Goal: Transaction & Acquisition: Purchase product/service

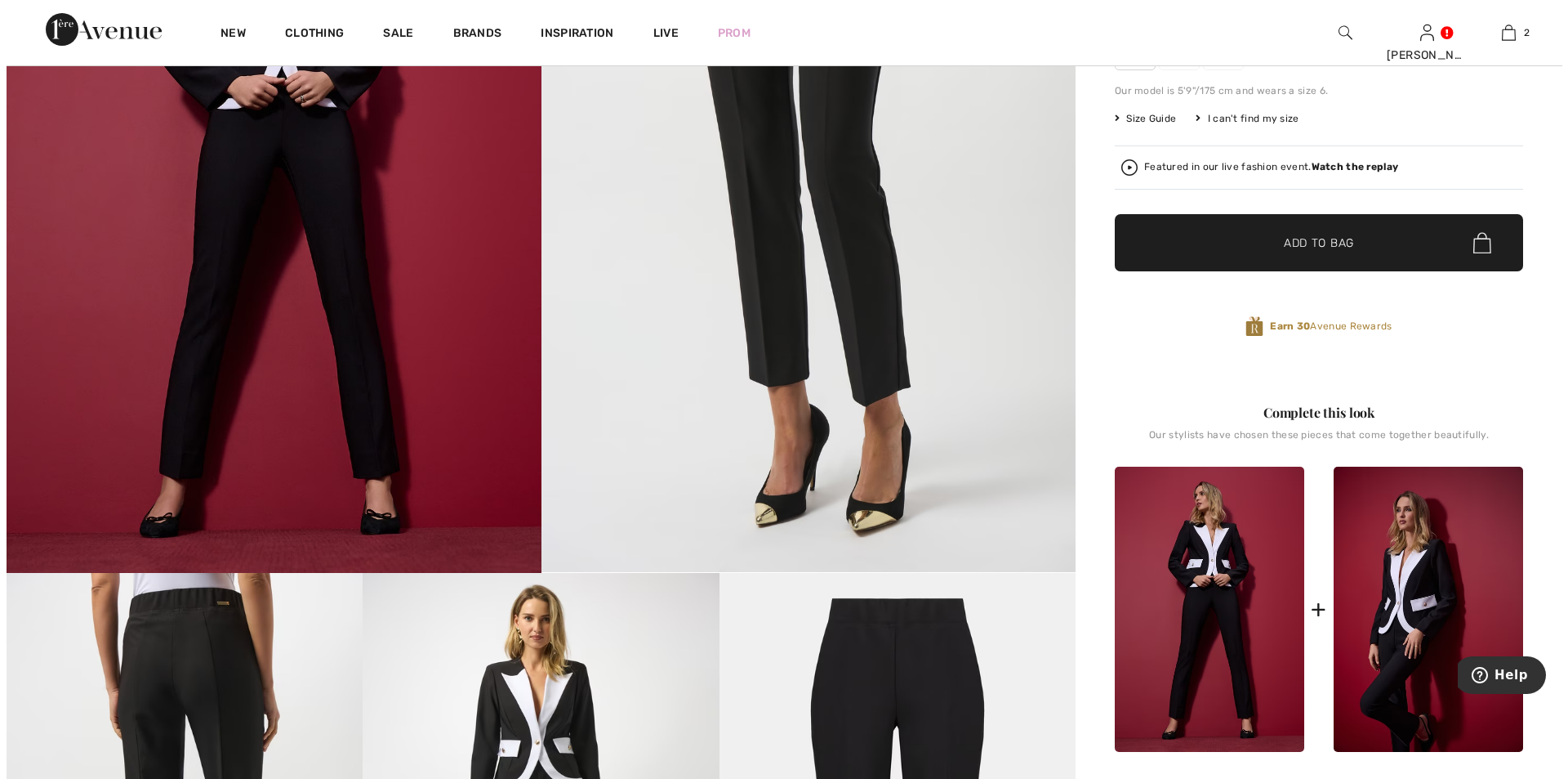
scroll to position [735, 0]
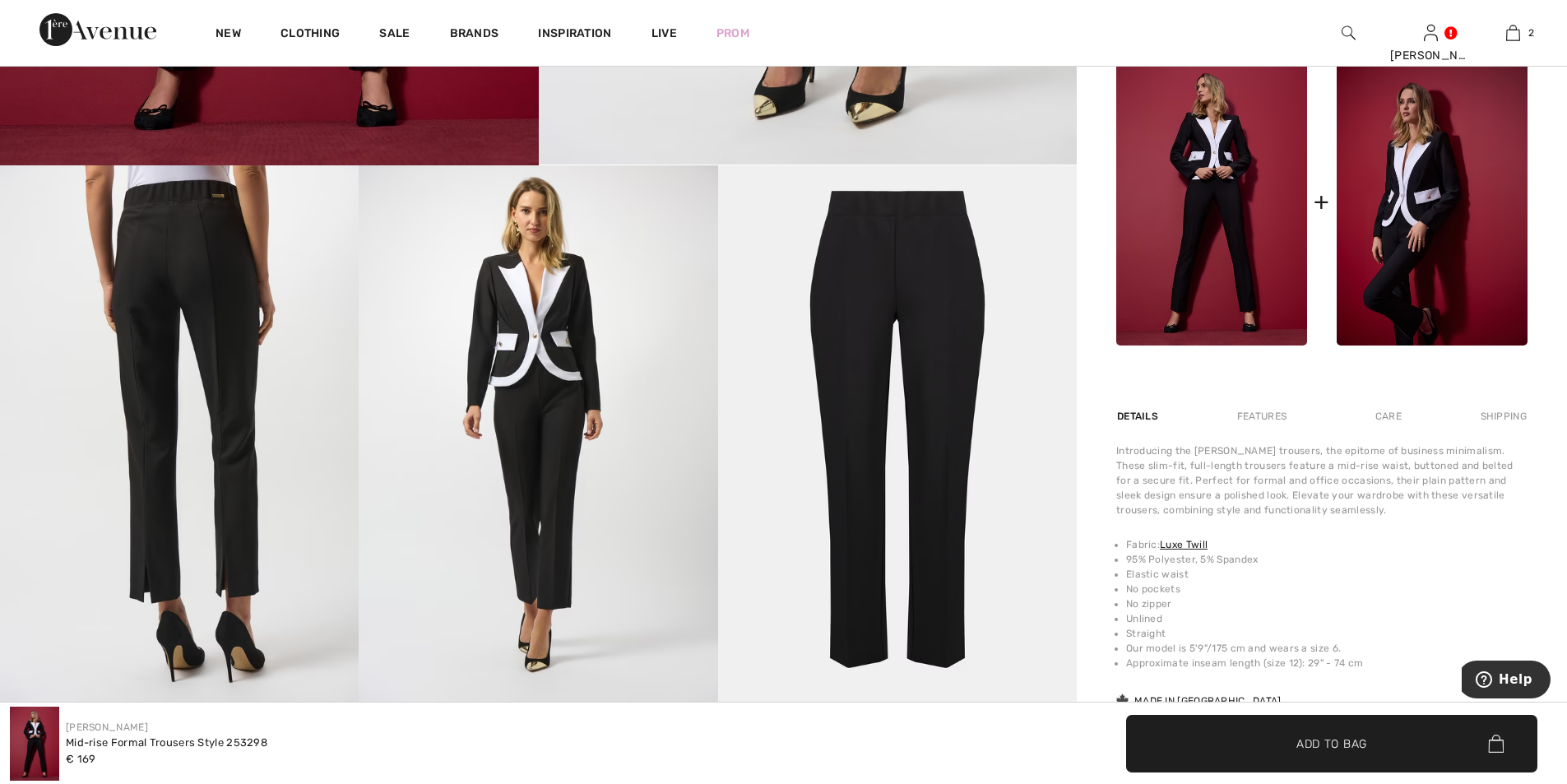
click at [229, 366] on img at bounding box center [179, 434] width 359 height 538
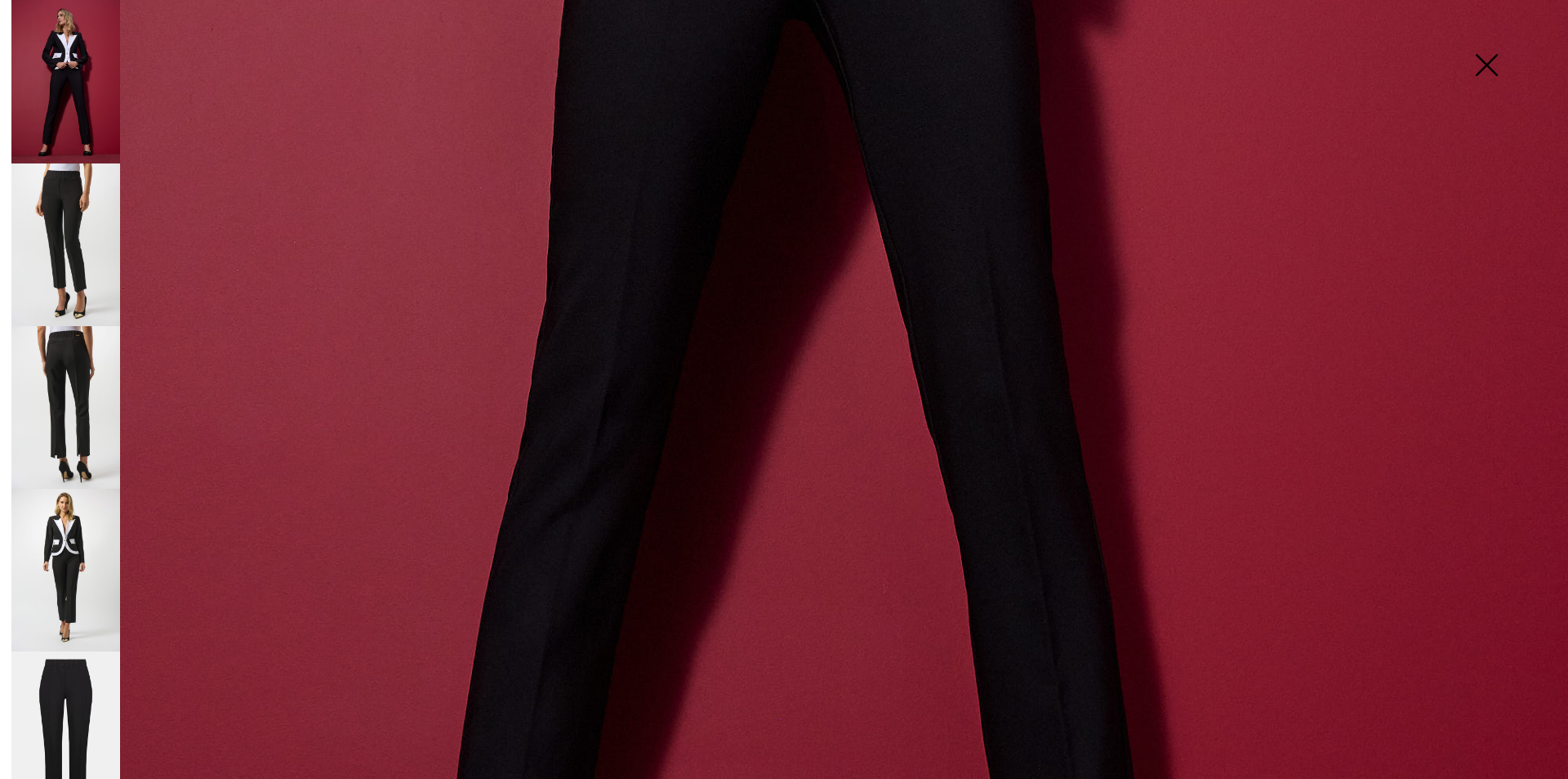
scroll to position [1556, 0]
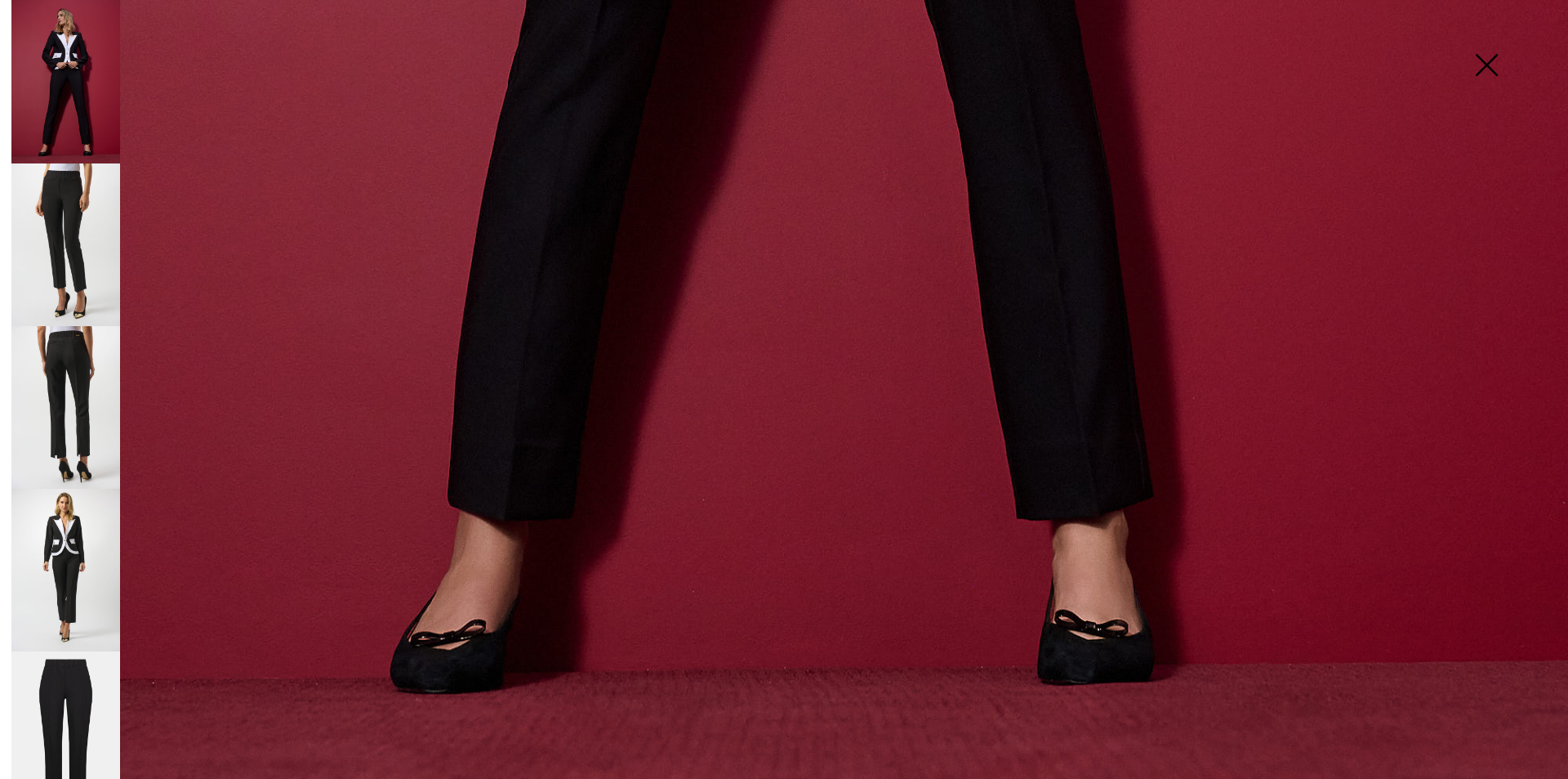
click at [64, 392] on img at bounding box center [65, 407] width 109 height 162
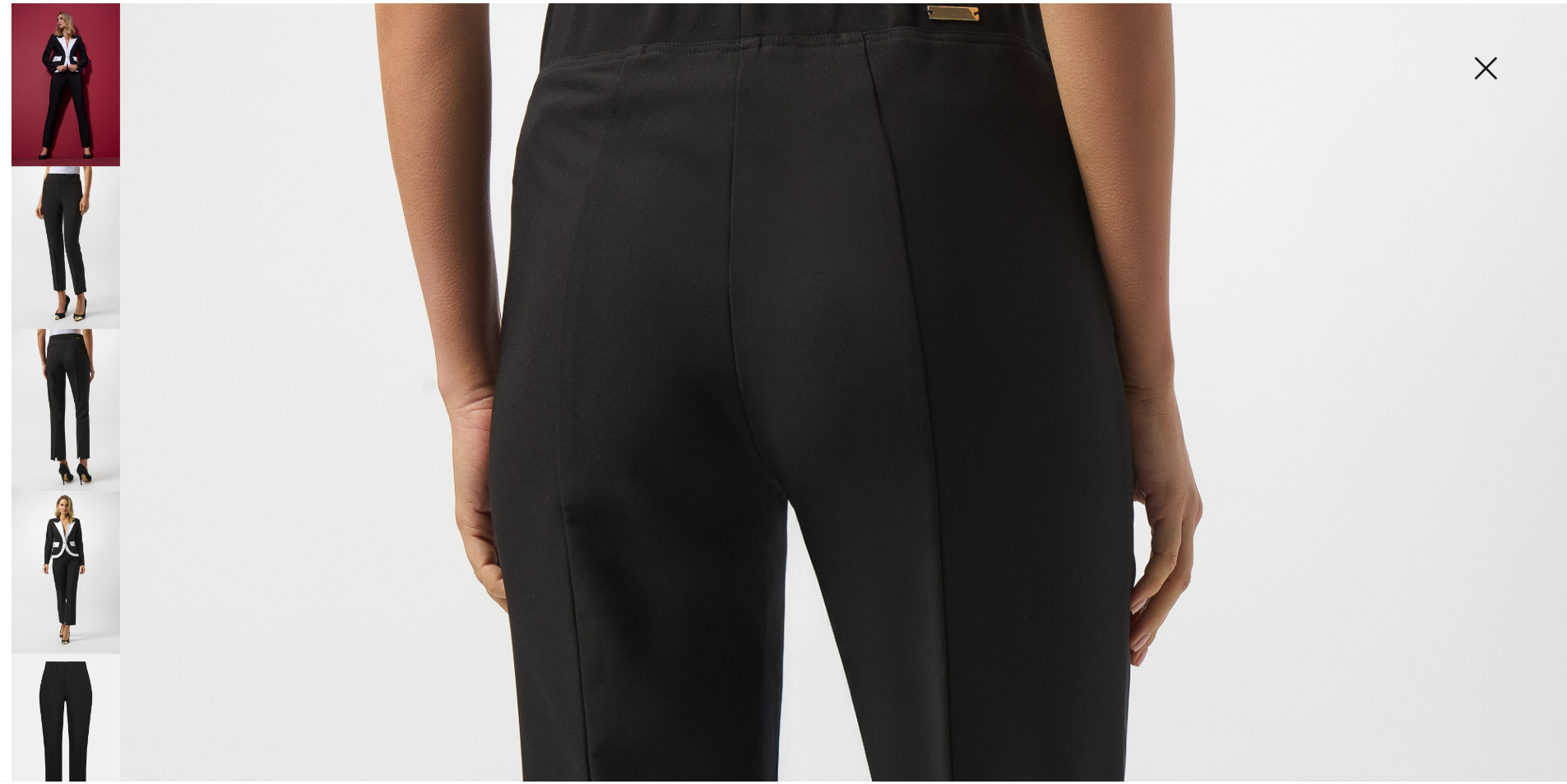
scroll to position [84, 0]
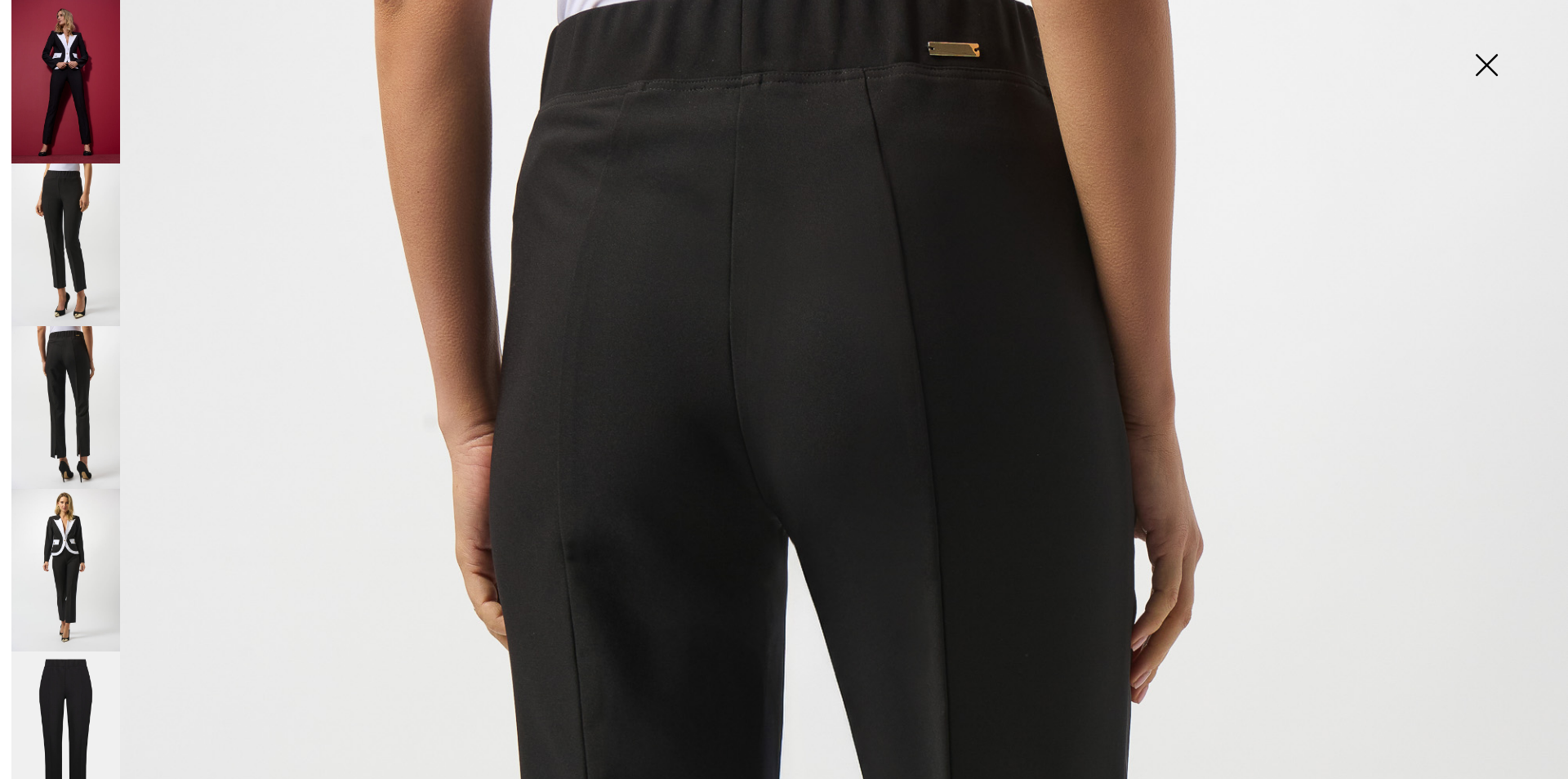
click at [91, 389] on img at bounding box center [65, 407] width 109 height 162
click at [1482, 61] on img at bounding box center [1486, 67] width 82 height 85
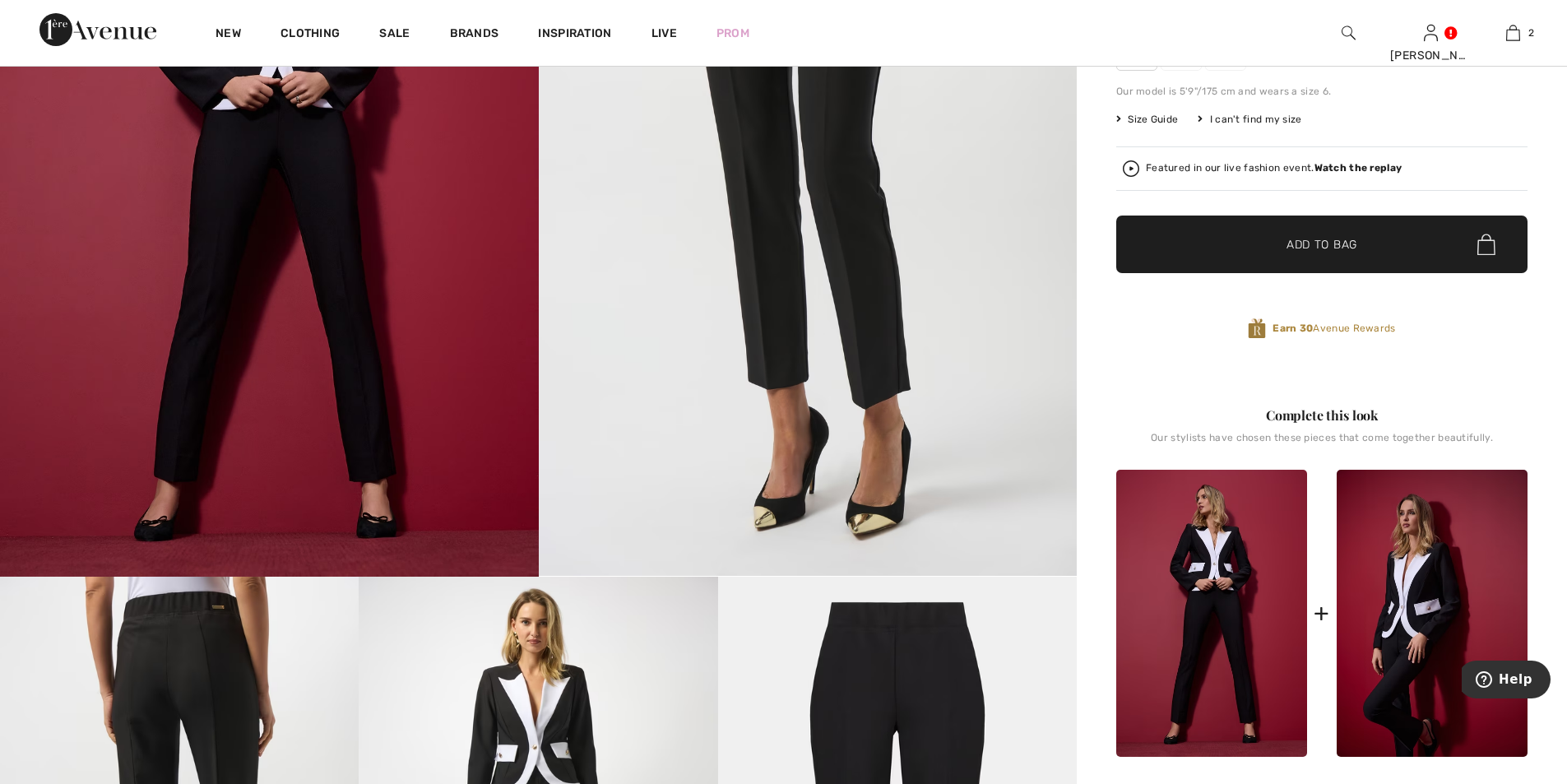
scroll to position [0, 0]
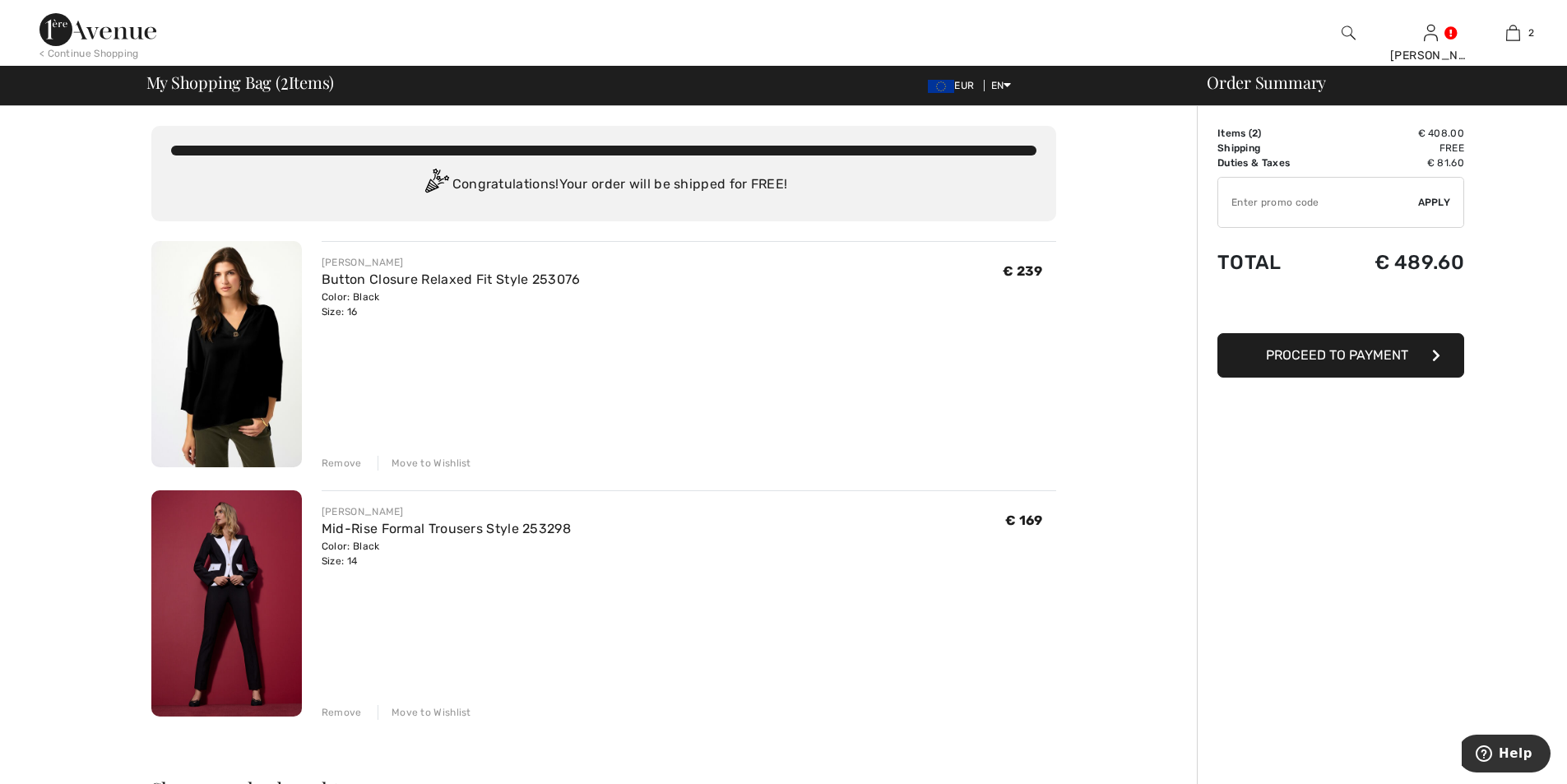
click at [222, 374] on img at bounding box center [226, 354] width 150 height 226
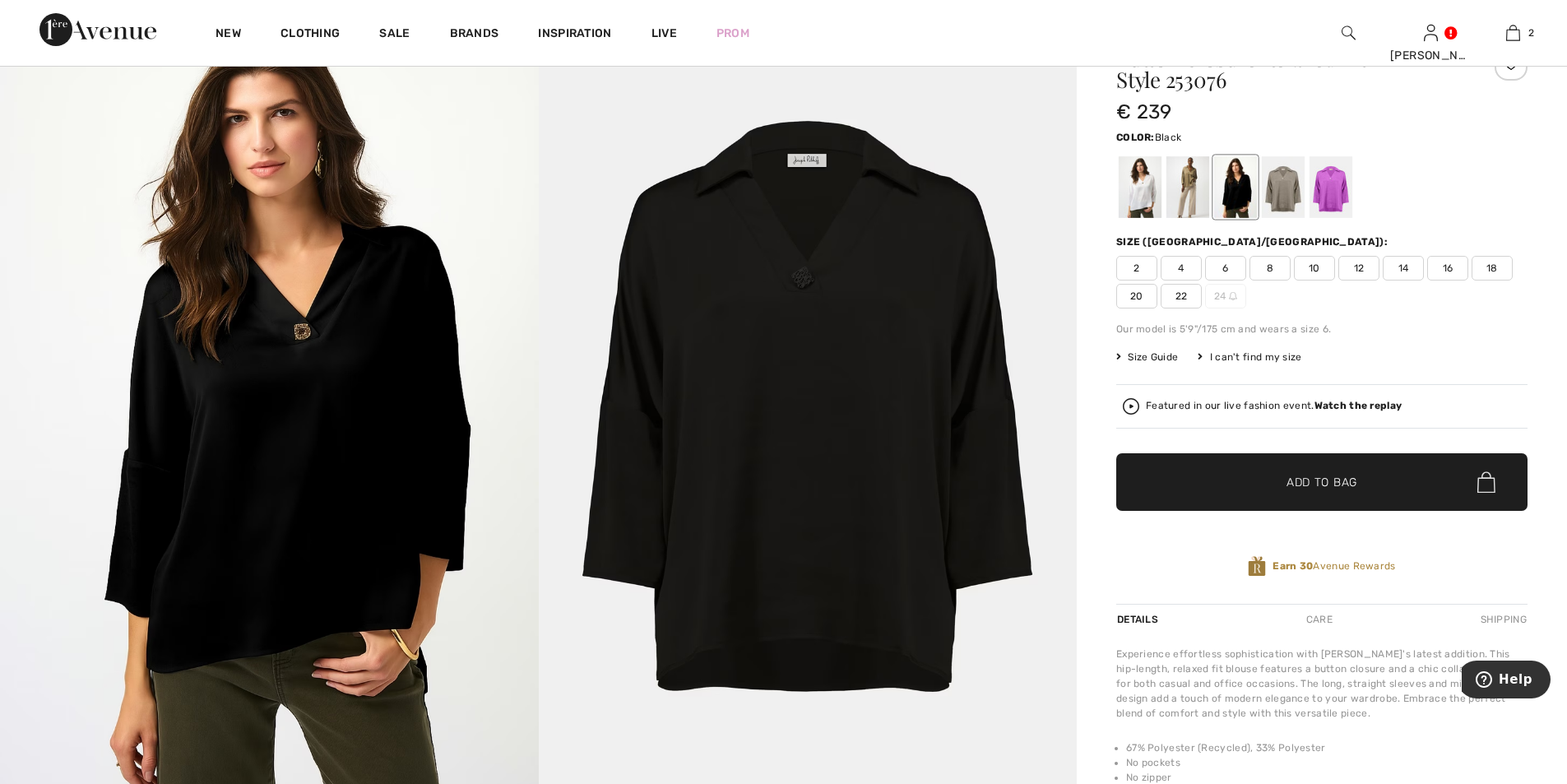
scroll to position [83, 0]
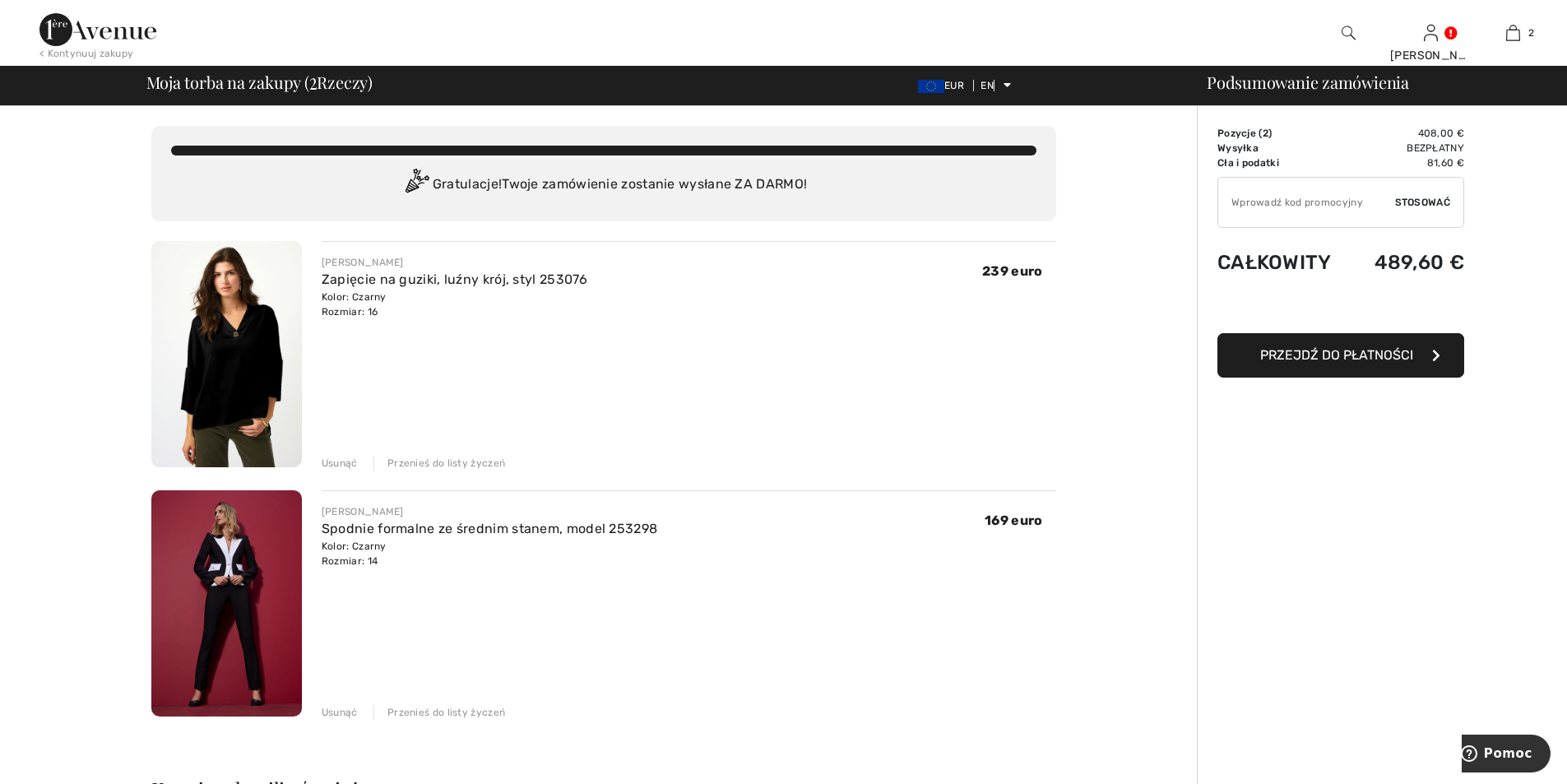
click at [358, 469] on font "Usunąć" at bounding box center [340, 463] width 36 height 12
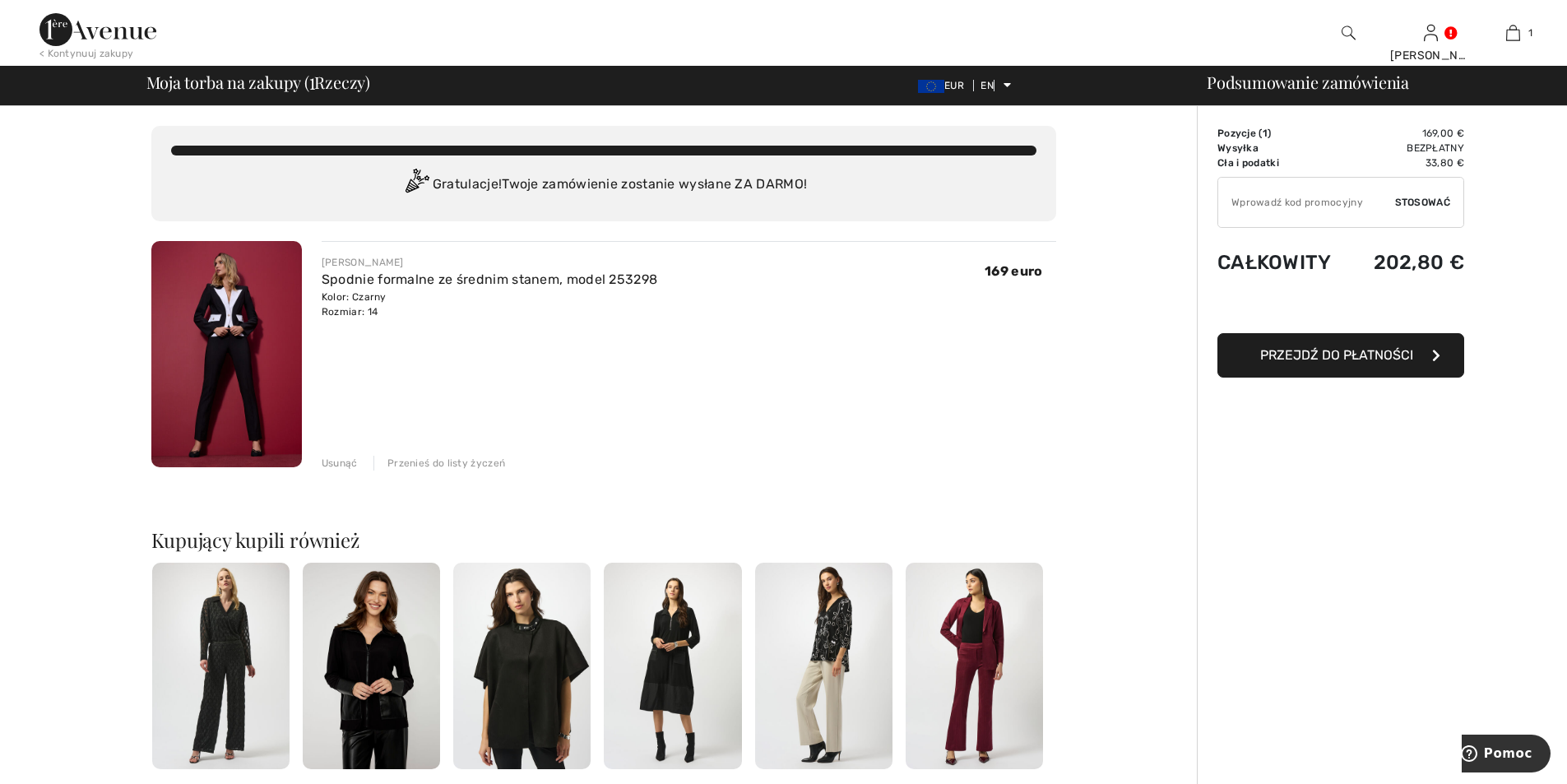
click at [1343, 363] on font "Przejdź do płatności" at bounding box center [1337, 354] width 153 height 16
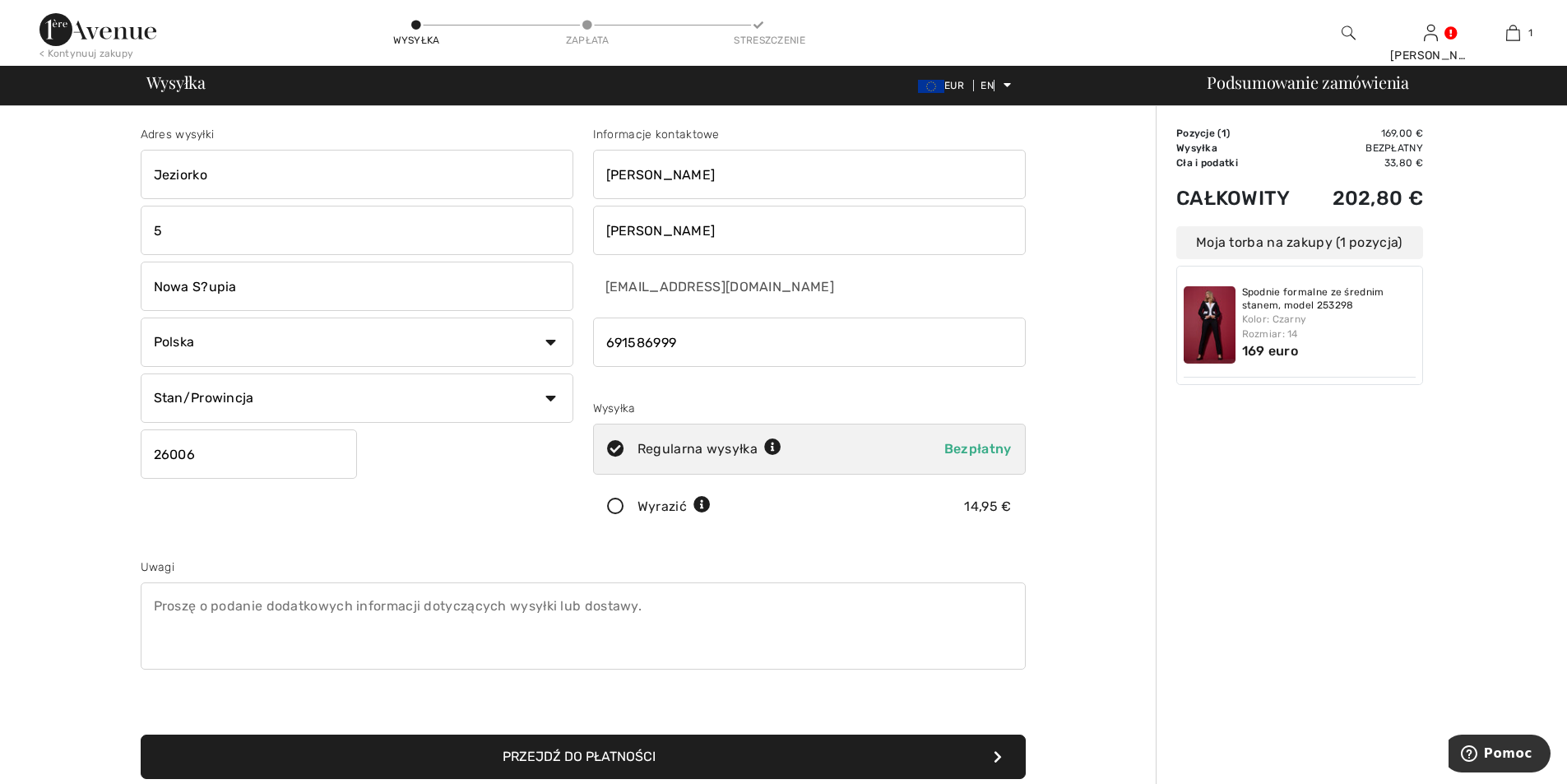
click at [247, 299] on input "Nowa S?upia" at bounding box center [357, 286] width 433 height 49
type input "Nowa Słupia"
click at [550, 411] on select "Stan/Prowincja Dolnośląskie Kujawsko-Pomorskie Łódzkie Lubelskie Lubuskie Małop…" at bounding box center [357, 398] width 433 height 49
select select "SW"
click at [144, 388] on select "Stan/Prowincja Dolnośląskie Kujawsko-Pomorskie Łódzkie Lubelskie Lubuskie Małop…" at bounding box center [357, 398] width 433 height 49
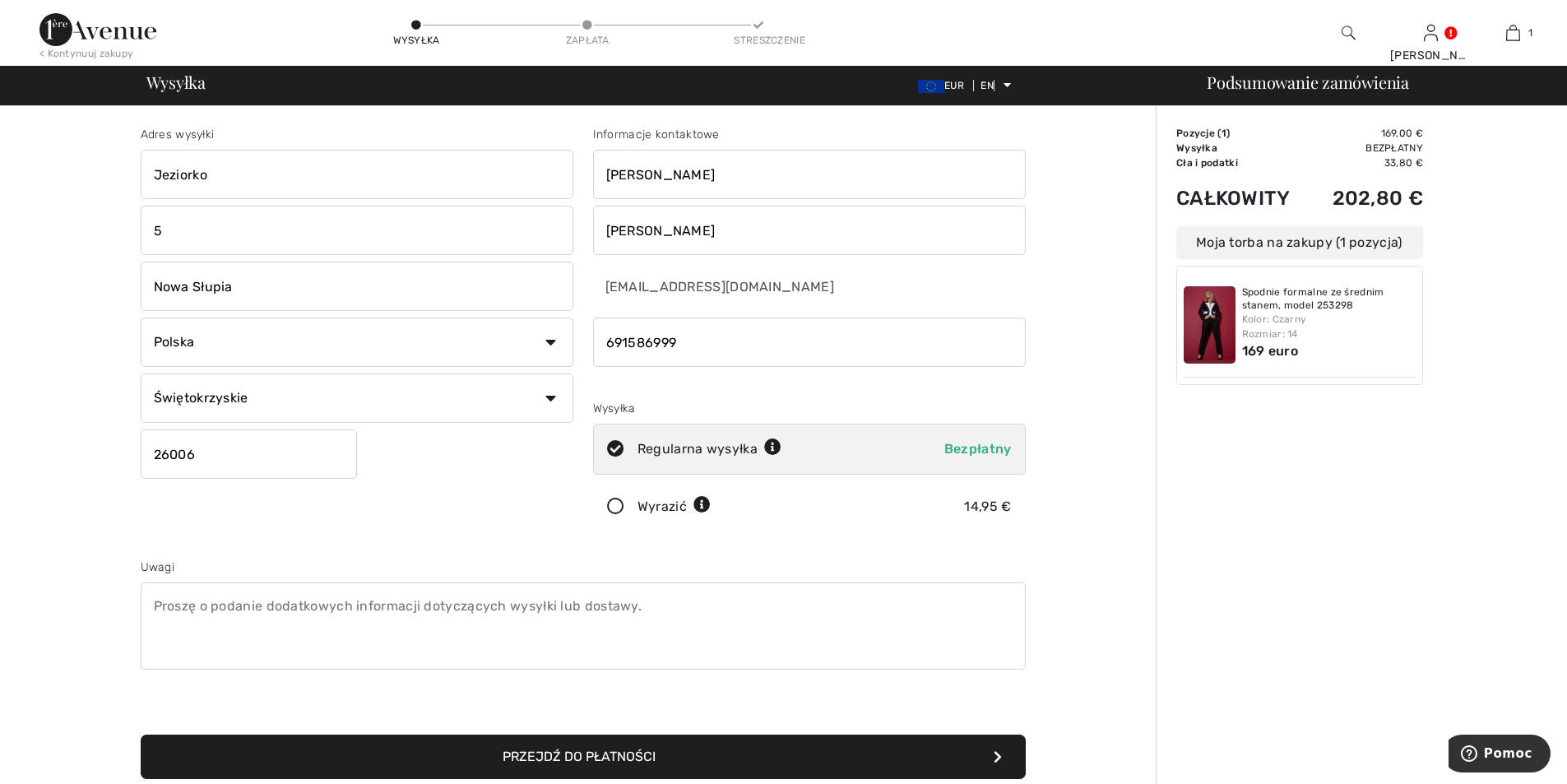
click at [208, 299] on input "Nowa Słupia" at bounding box center [357, 286] width 433 height 49
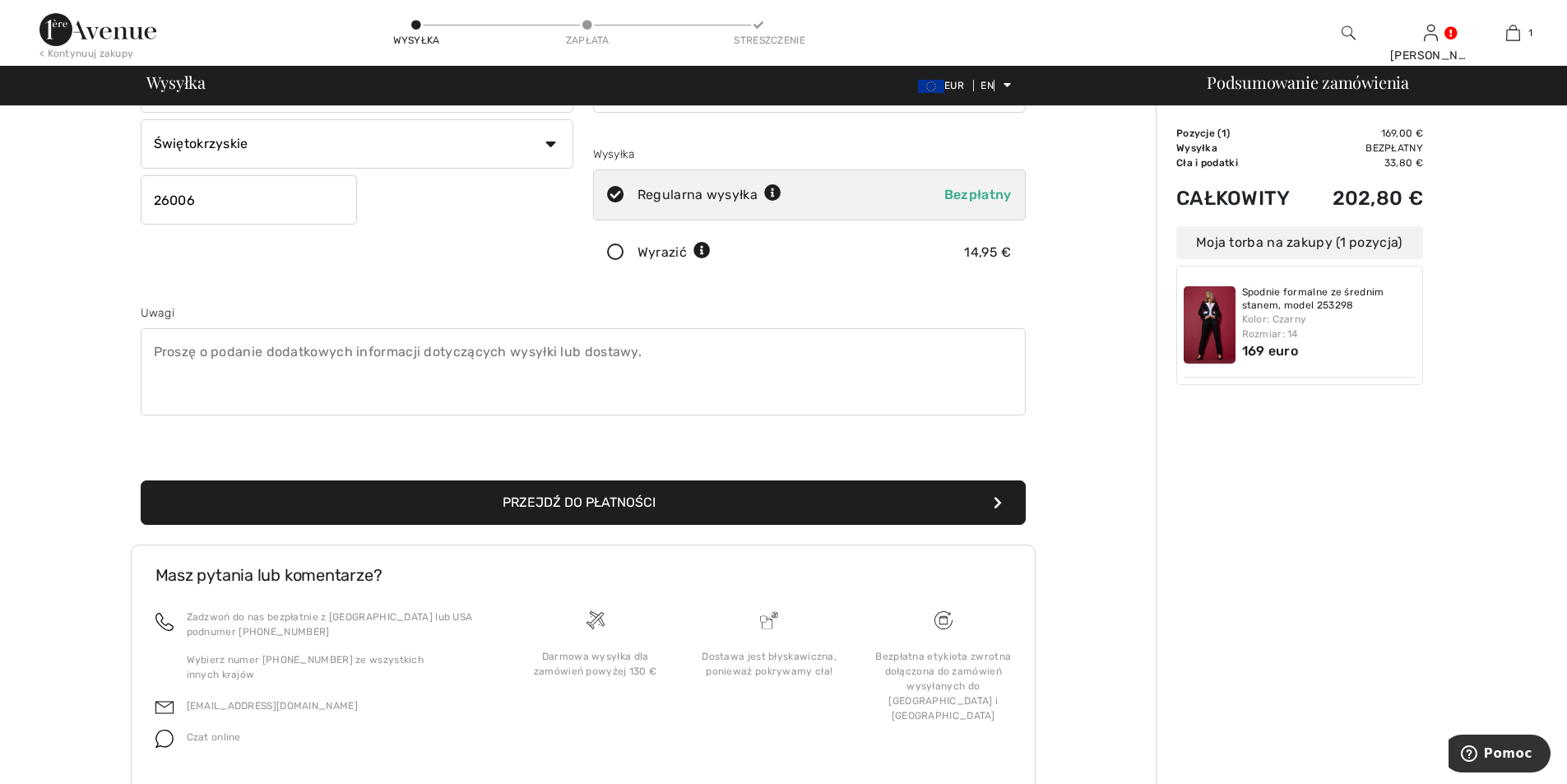
scroll to position [389, 0]
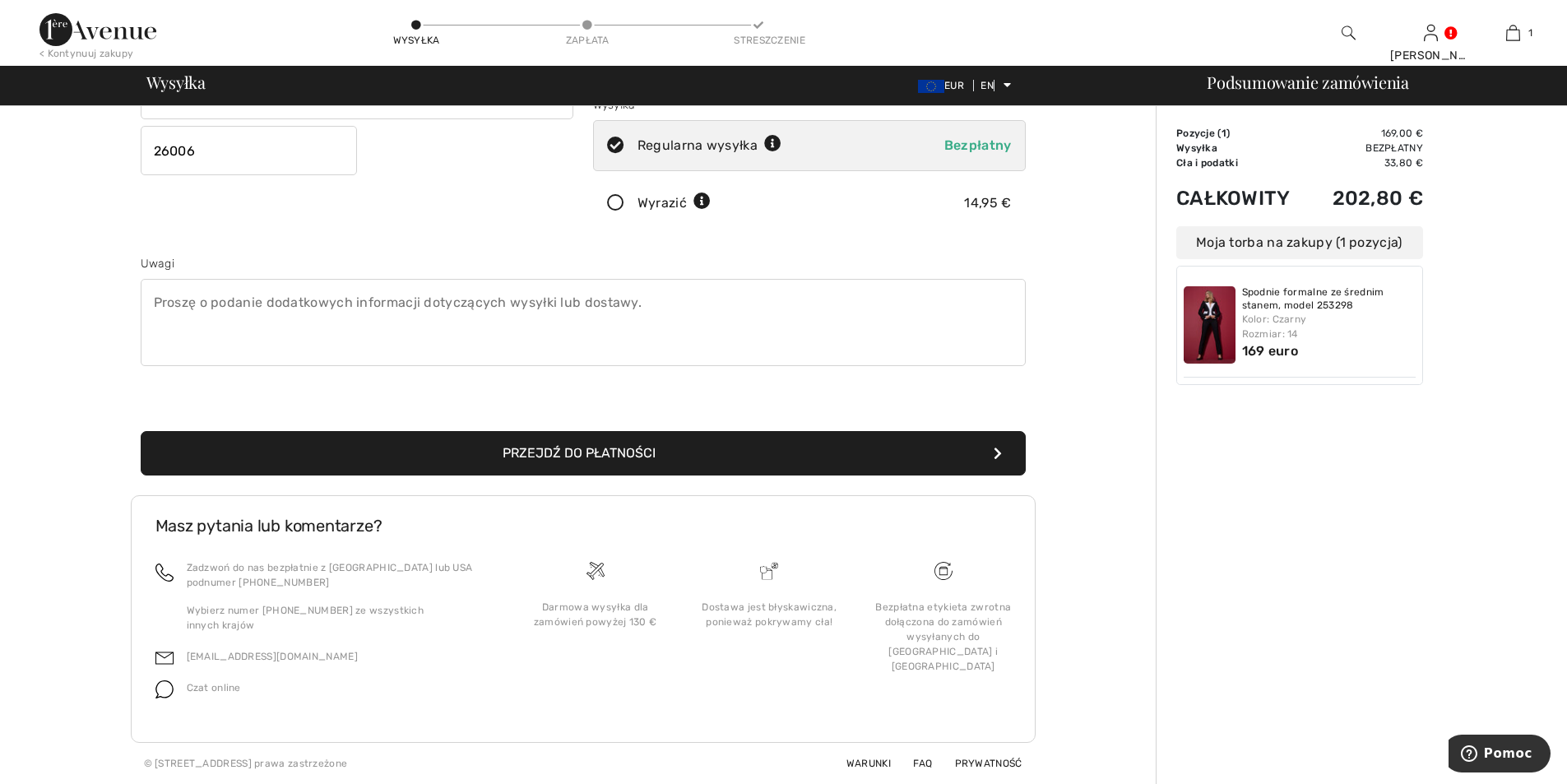
type input "Nowa Slupia"
click at [591, 445] on font "Przejdź do płatności" at bounding box center [578, 452] width 153 height 16
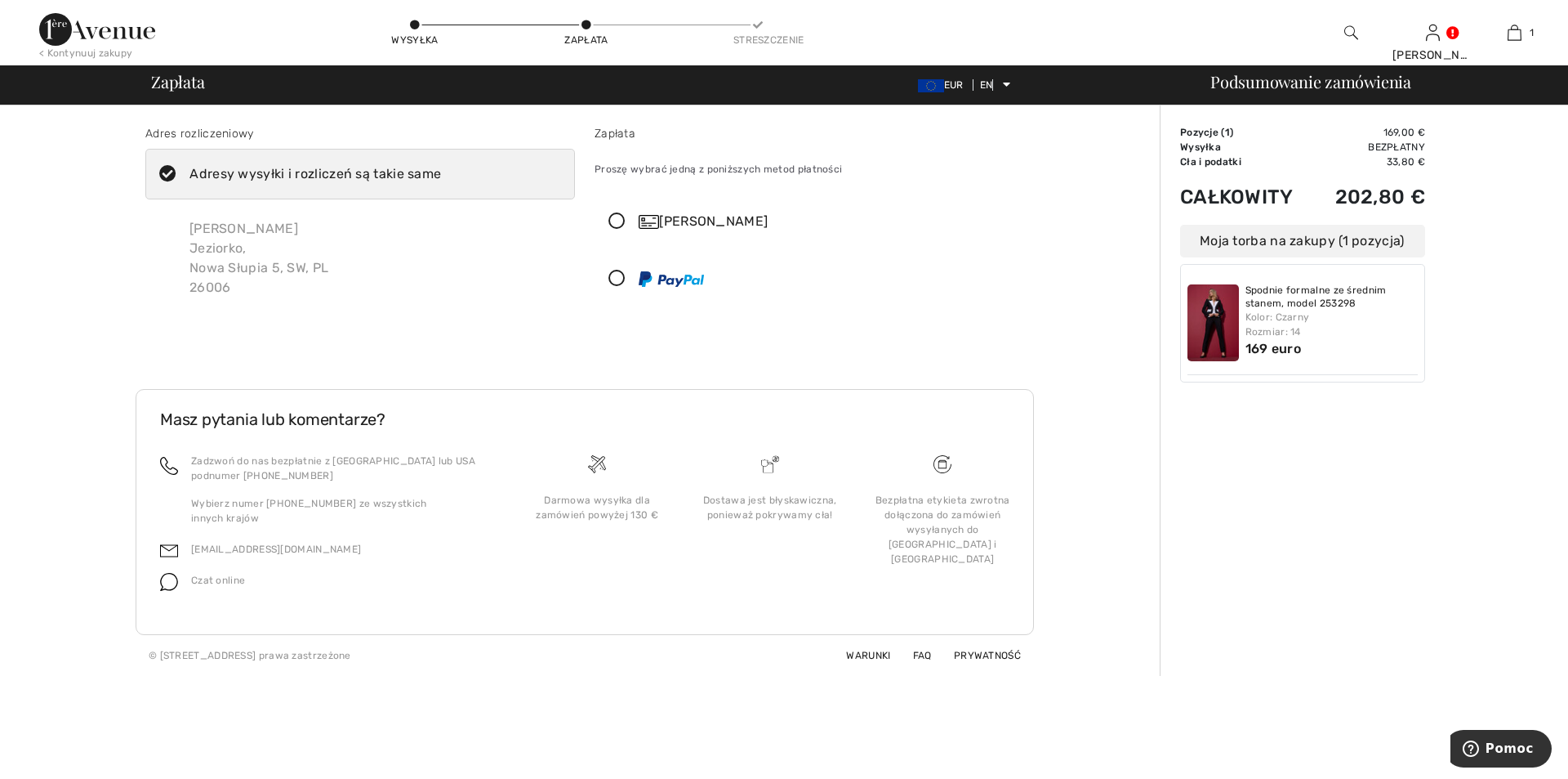
click at [622, 230] on icon at bounding box center [617, 221] width 43 height 17
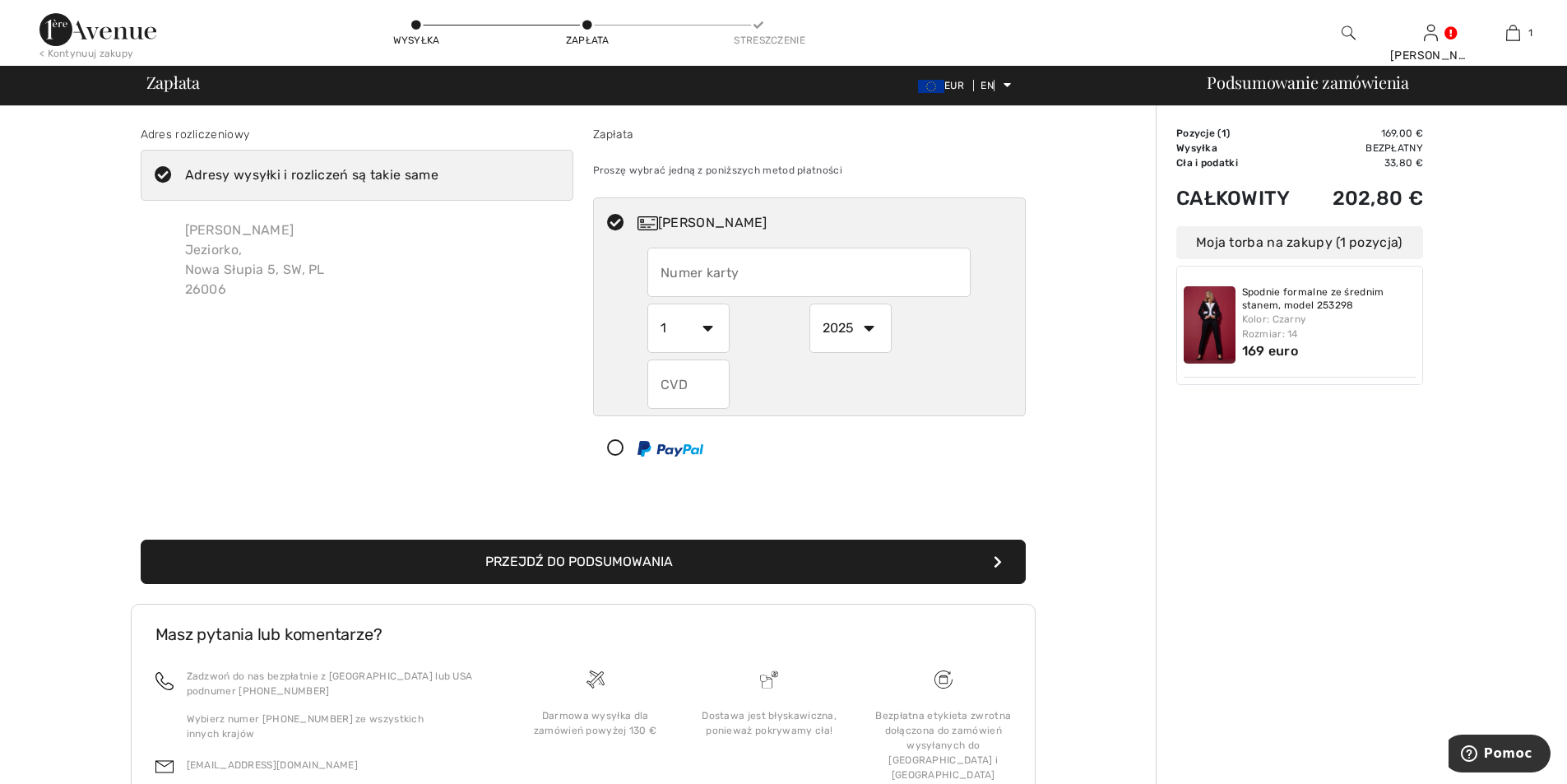
click at [695, 289] on input "text" at bounding box center [809, 272] width 324 height 49
type input "[CREDIT_CARD_NUMBER]"
click at [708, 347] on select "1 2 3 4 5 6 7 8 9 10 11 12" at bounding box center [688, 328] width 83 height 49
select select "10"
click at [650, 322] on select "1 2 3 4 5 6 7 8 9 10 11 12" at bounding box center [688, 328] width 83 height 49
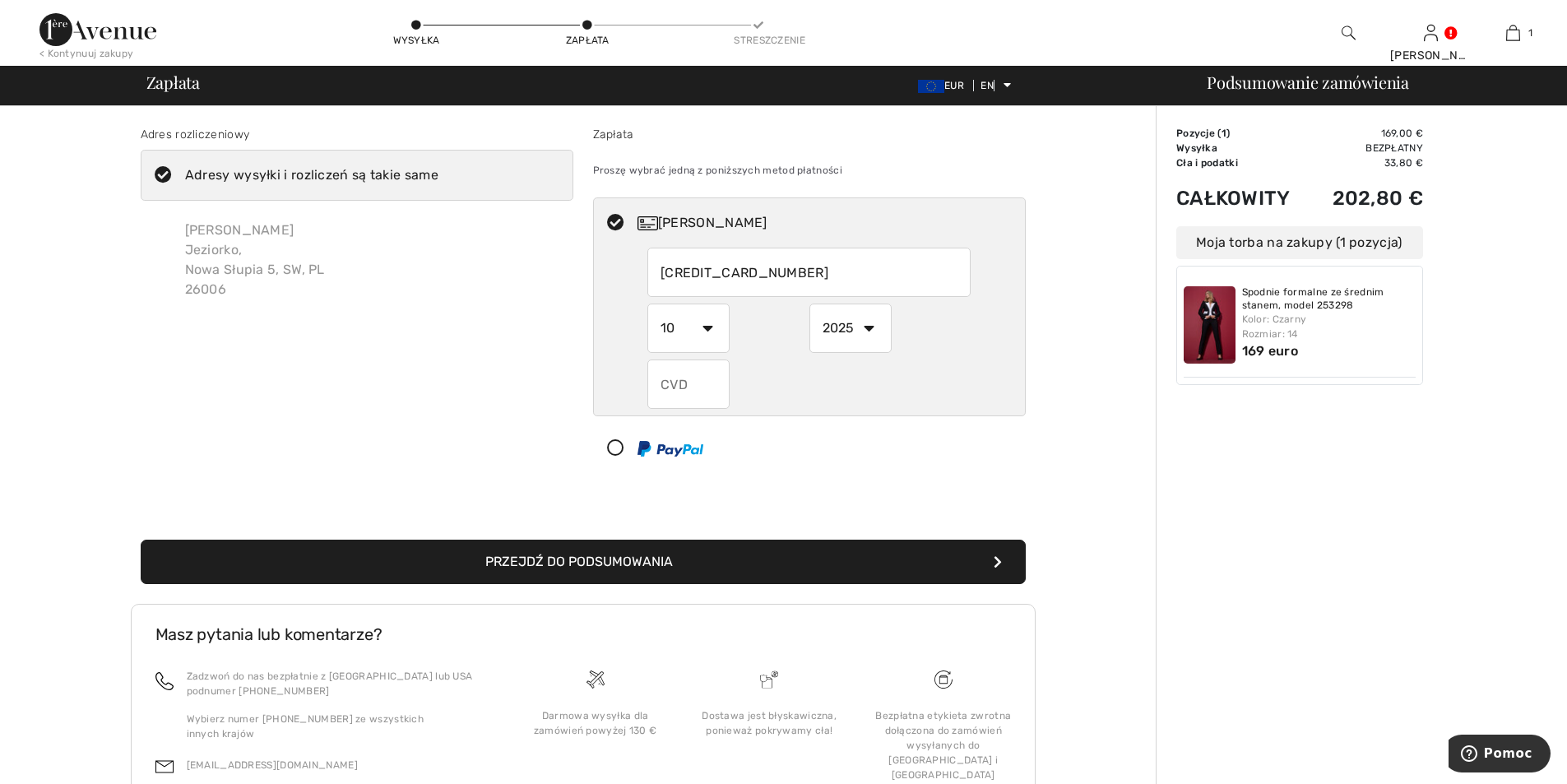
click at [871, 344] on select "2025 2026 2027 2028 2029 2030 2031 2032 2033 2034 2035" at bounding box center [850, 328] width 83 height 49
select select "2027"
click at [810, 322] on select "2025 2026 2027 2028 2029 2030 2031 2032 2033 2034 2035" at bounding box center [850, 328] width 83 height 49
click at [690, 408] on input "text" at bounding box center [688, 384] width 83 height 49
type input "530"
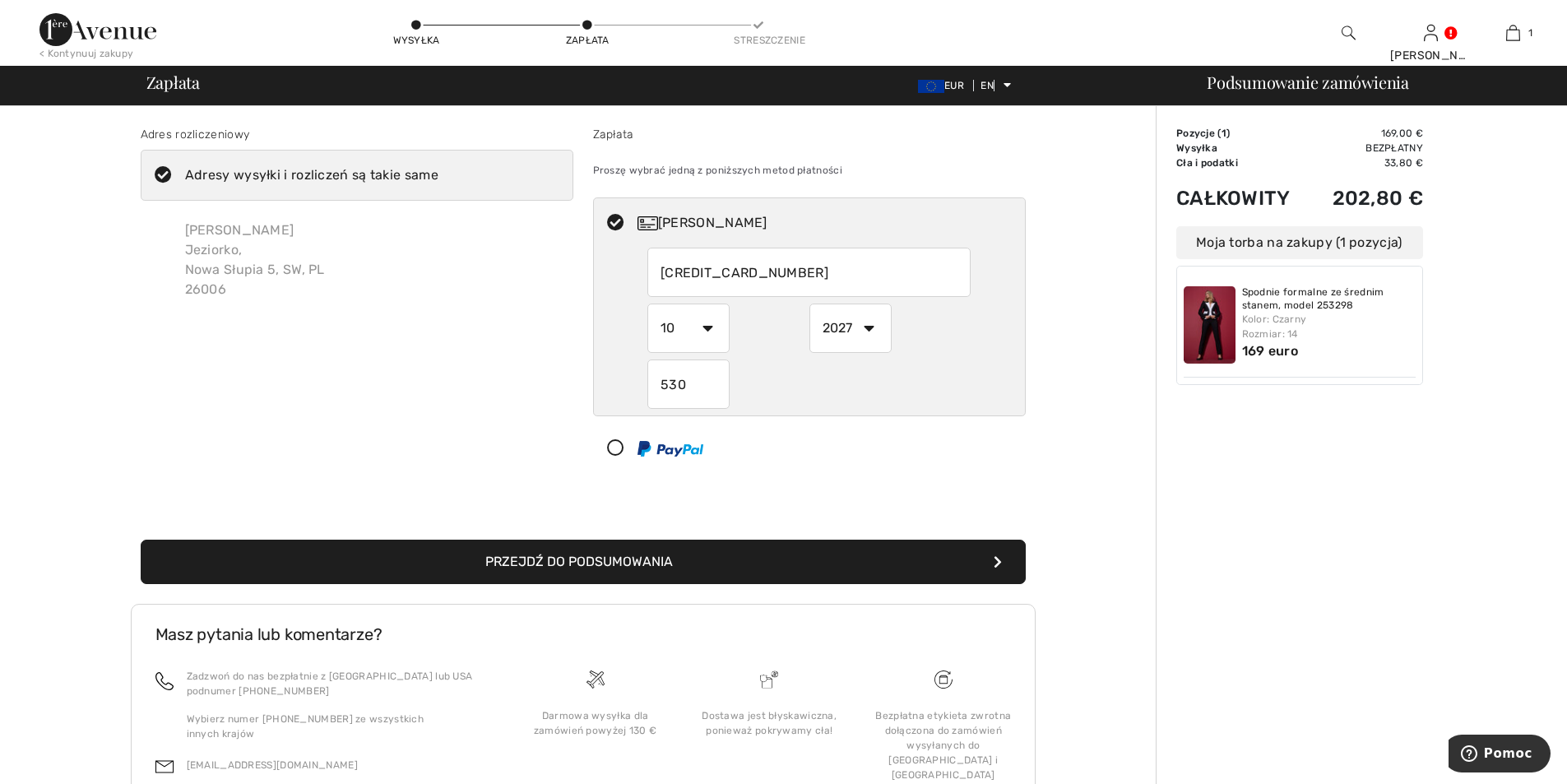
click at [539, 569] on font "Przejdź do podsumowania" at bounding box center [579, 561] width 188 height 16
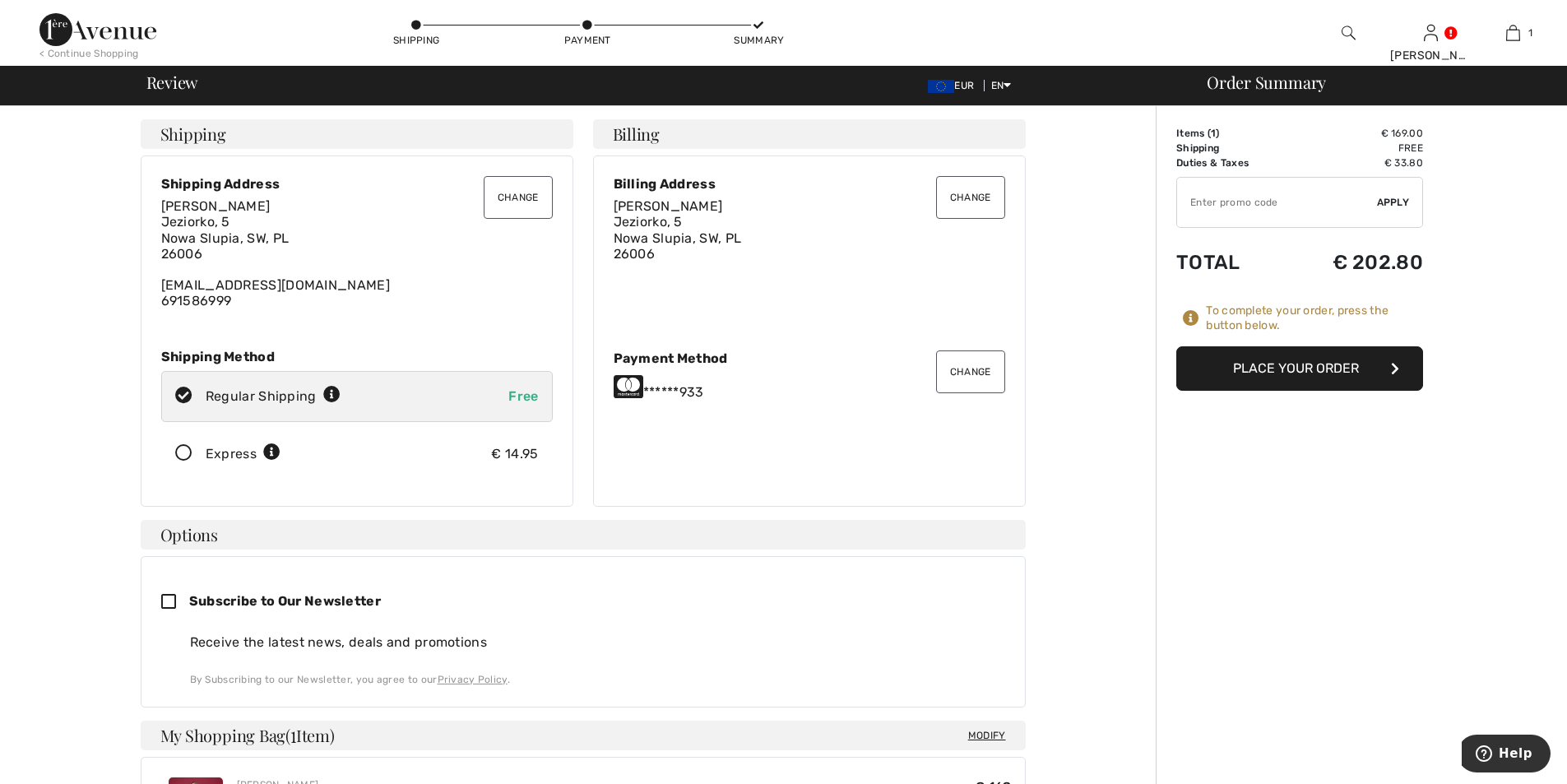
click at [1308, 390] on button "Place Your Order" at bounding box center [1300, 368] width 247 height 44
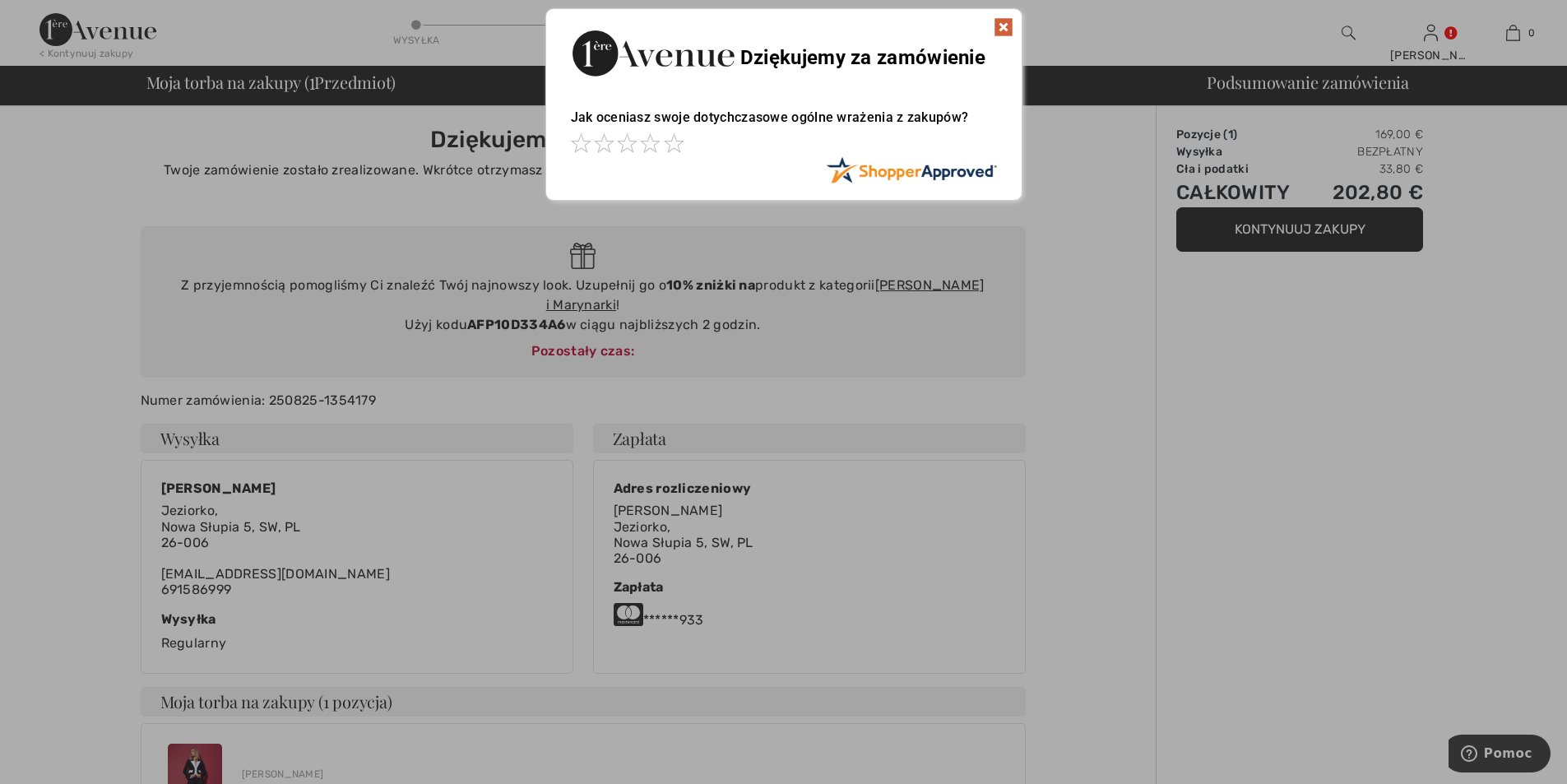
click at [1449, 50] on div "Sorry! Something went wrong. Close Dziękujemy za zamówienie Jak oceniasz swoje …" at bounding box center [784, 104] width 1567 height 209
click at [1433, 44] on div "Sorry! Something went wrong. Close Dziękujemy za zamówienie Jak oceniasz swoje …" at bounding box center [784, 104] width 1567 height 209
click at [1015, 28] on div "Dziękujemy za zamówienie" at bounding box center [784, 51] width 476 height 84
click at [1000, 24] on img at bounding box center [1004, 28] width 20 height 20
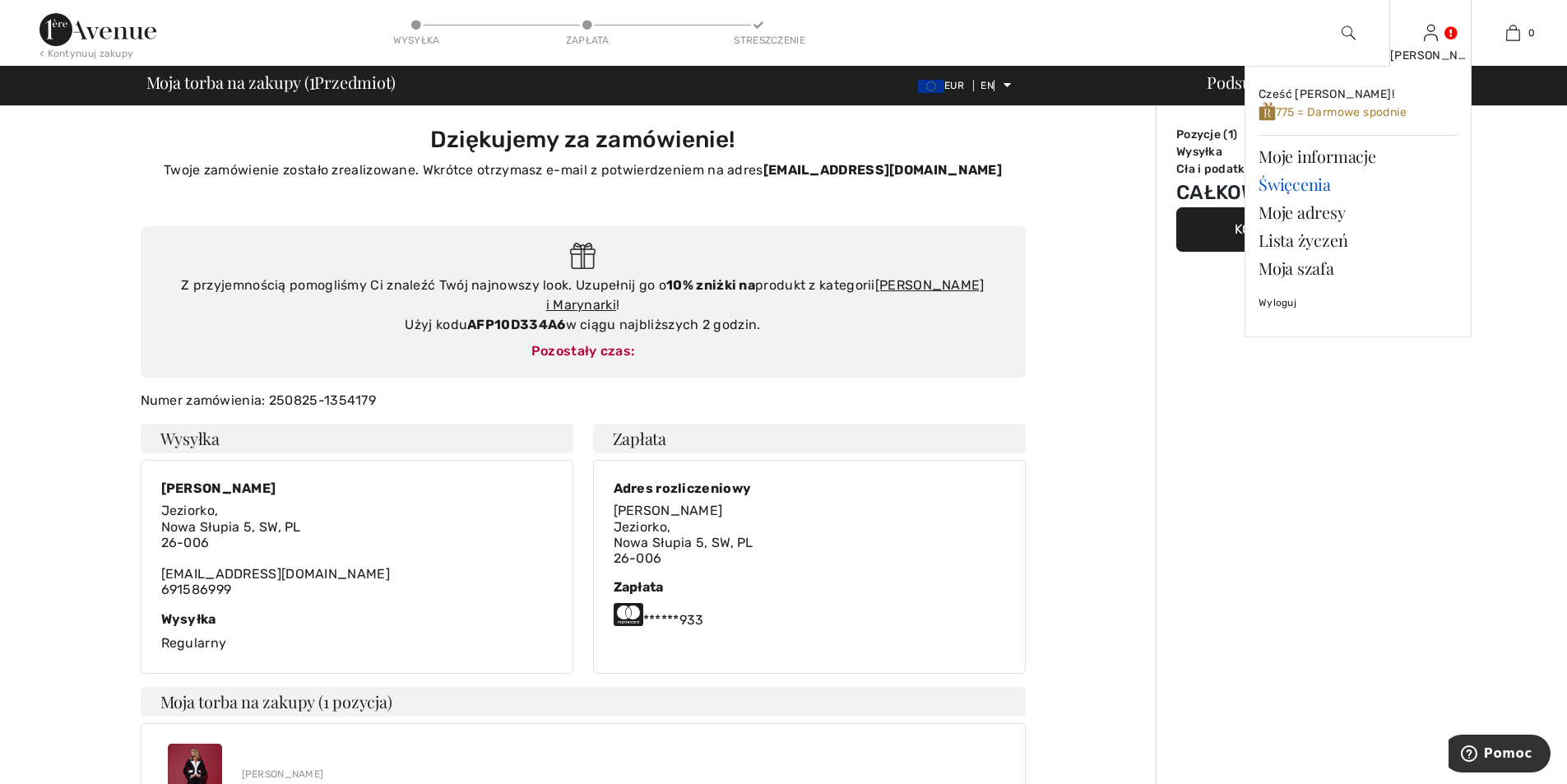
click at [1307, 189] on font "Święcenia" at bounding box center [1295, 183] width 73 height 23
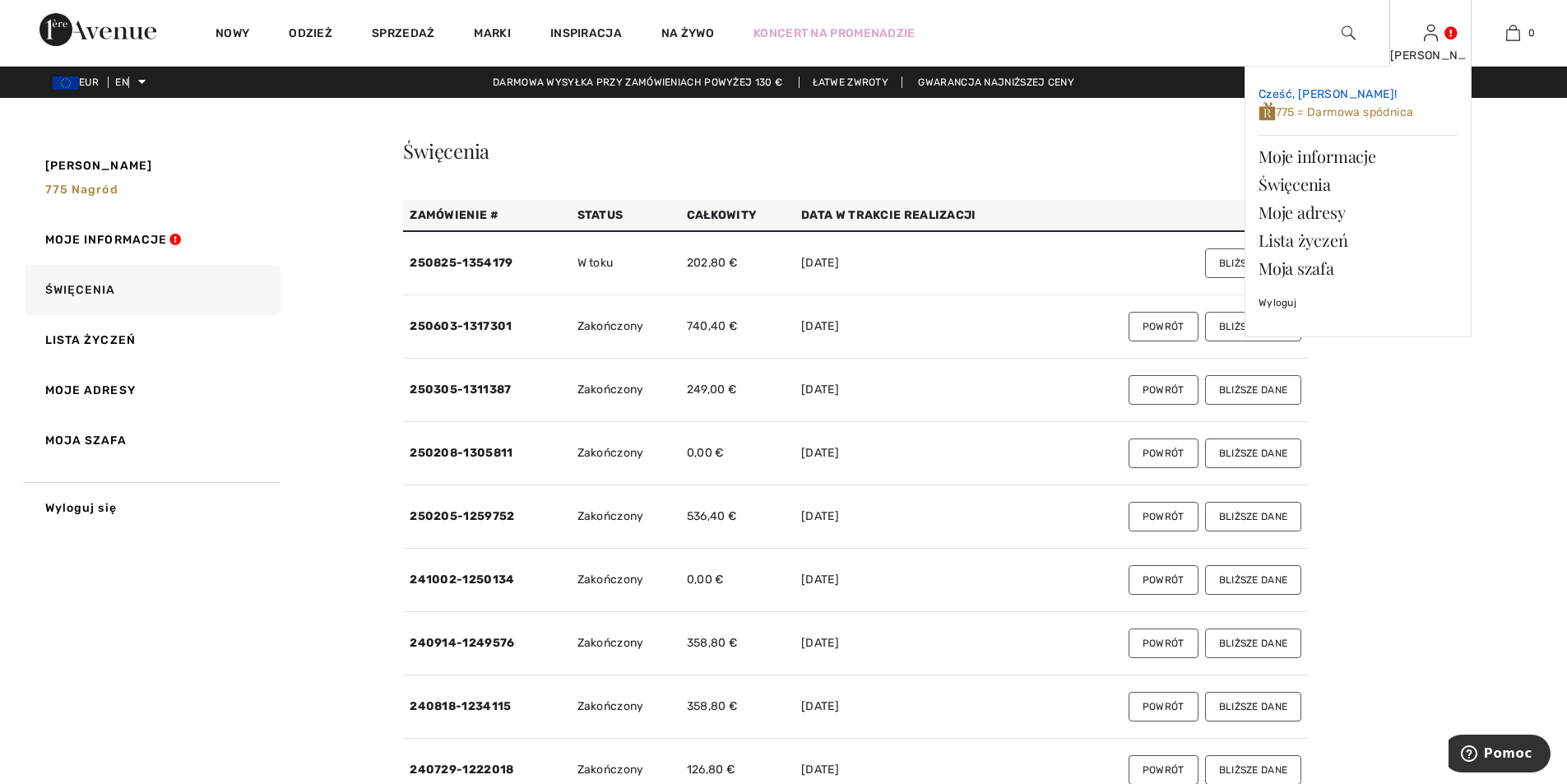
click at [1348, 115] on font "775 = Darmowa spódnica" at bounding box center [1345, 112] width 139 height 14
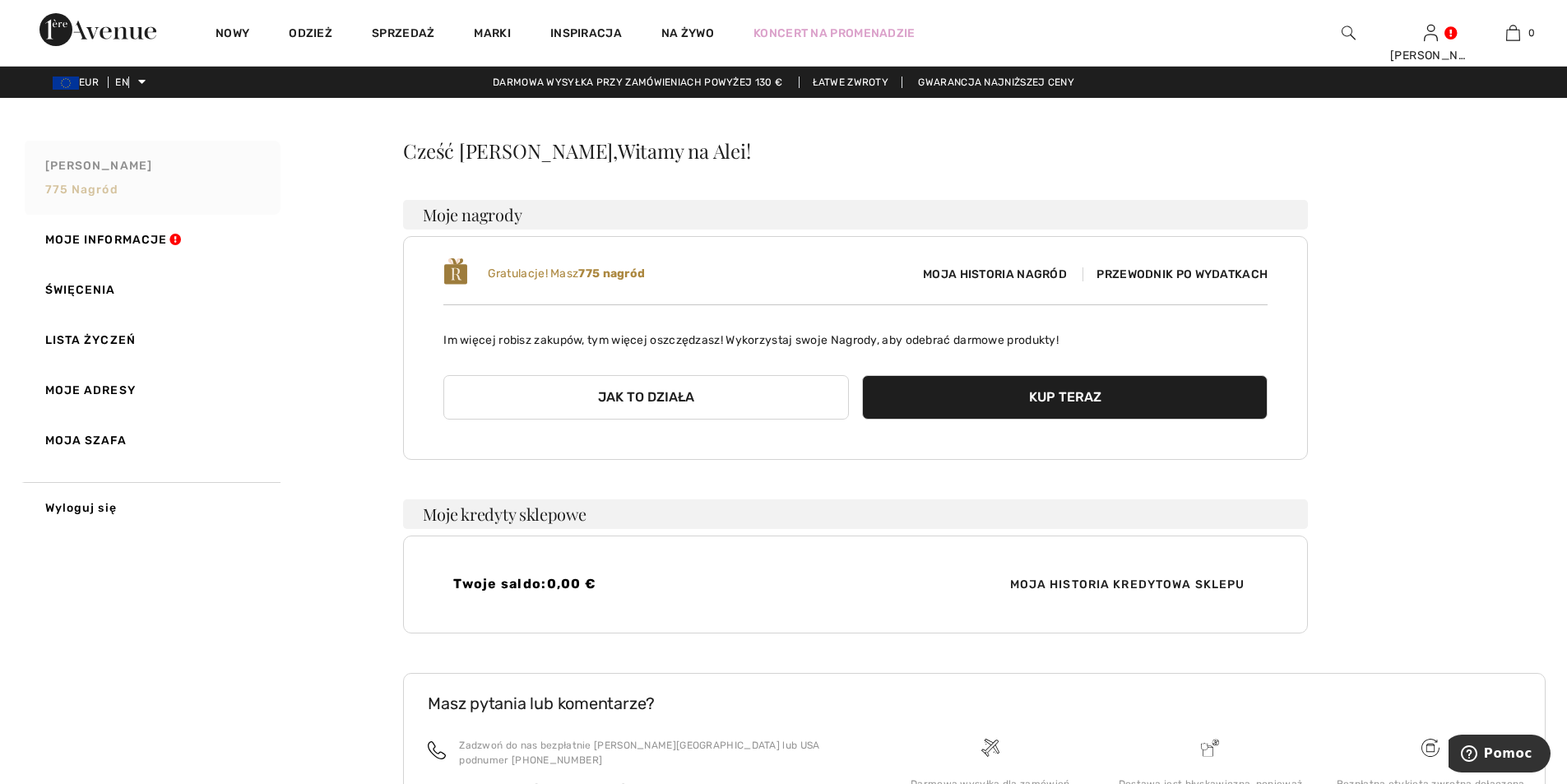
click at [72, 195] on font "775 nagród" at bounding box center [82, 189] width 73 height 14
click at [975, 281] on font "Moja historia nagród" at bounding box center [995, 274] width 144 height 14
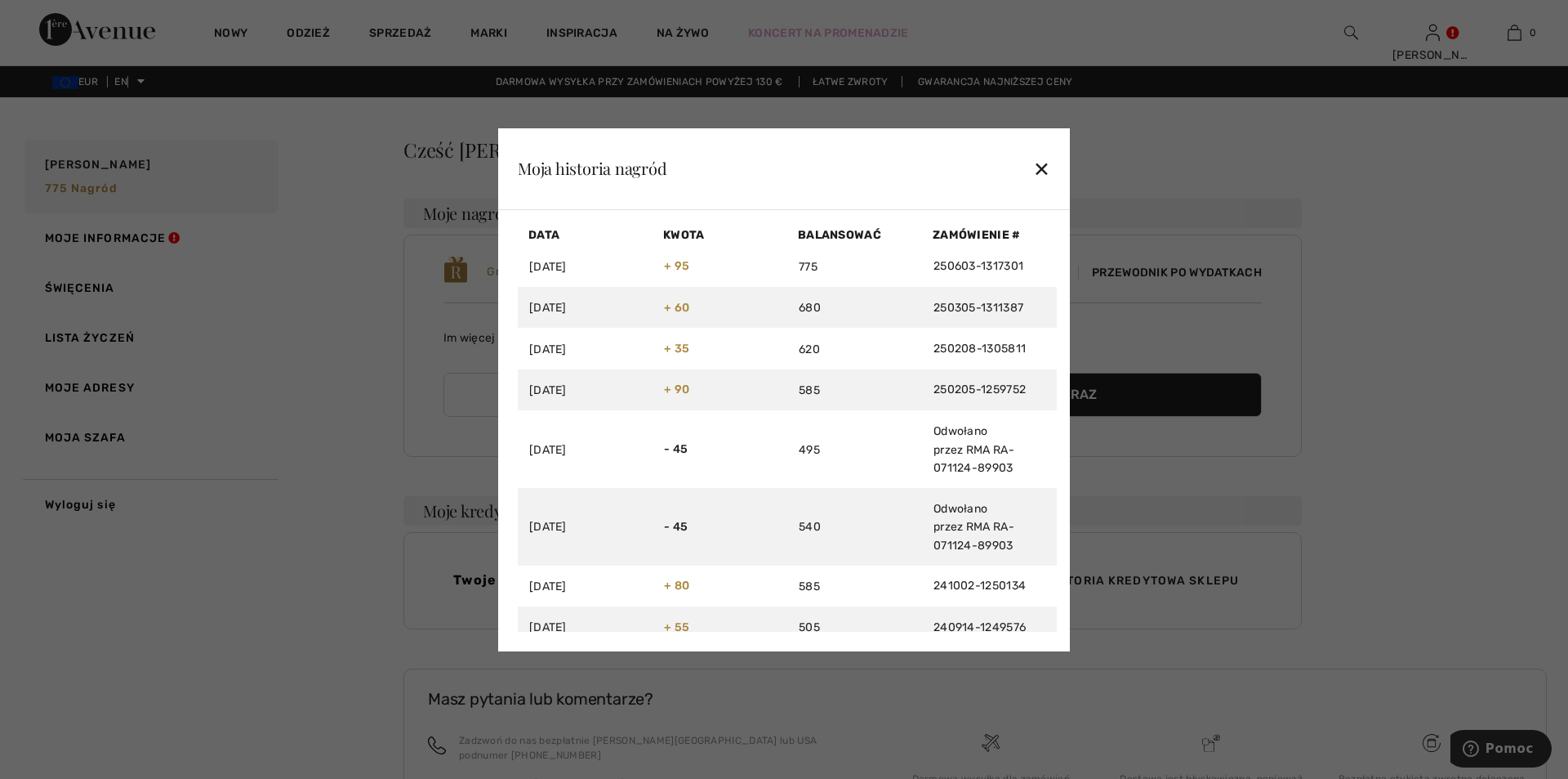
click at [1040, 158] on font "✕" at bounding box center [1041, 169] width 17 height 24
